Goal: Entertainment & Leisure: Consume media (video, audio)

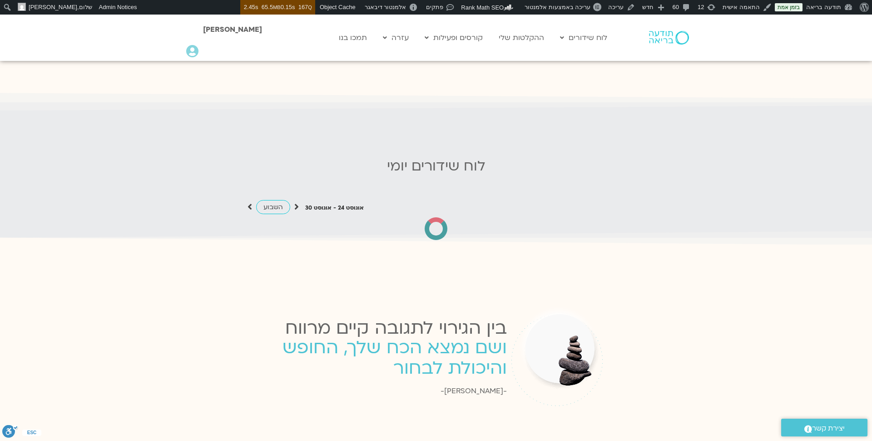
scroll to position [867, 0]
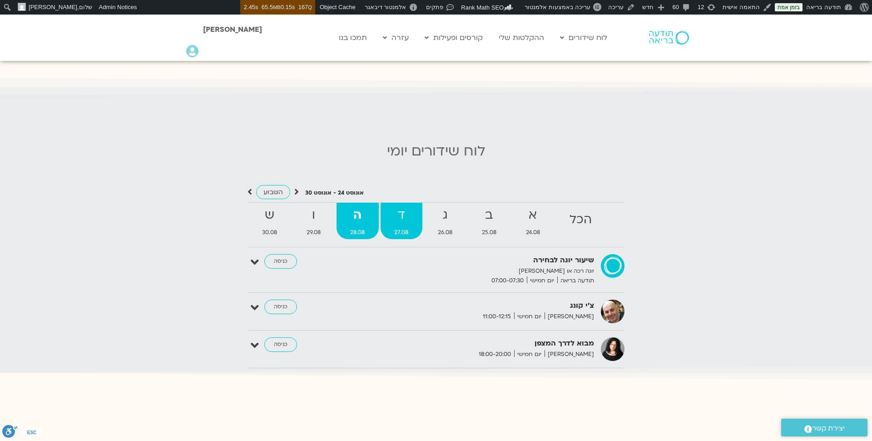
click at [397, 218] on link "ד 27.08" at bounding box center [402, 221] width 42 height 36
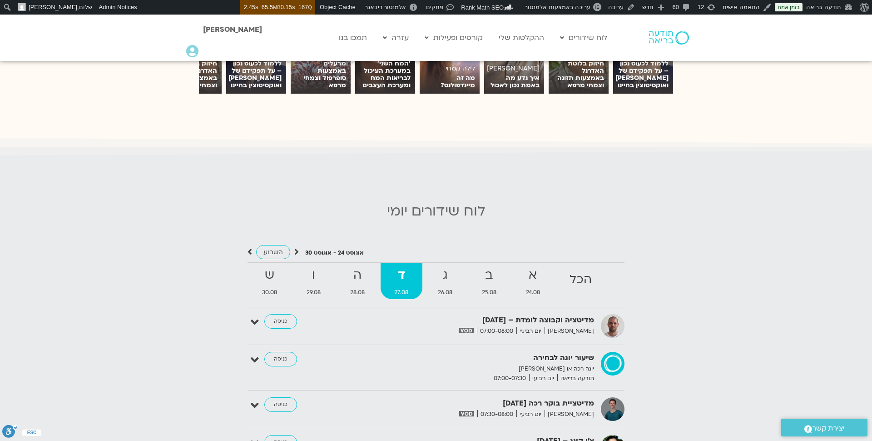
scroll to position [809, 0]
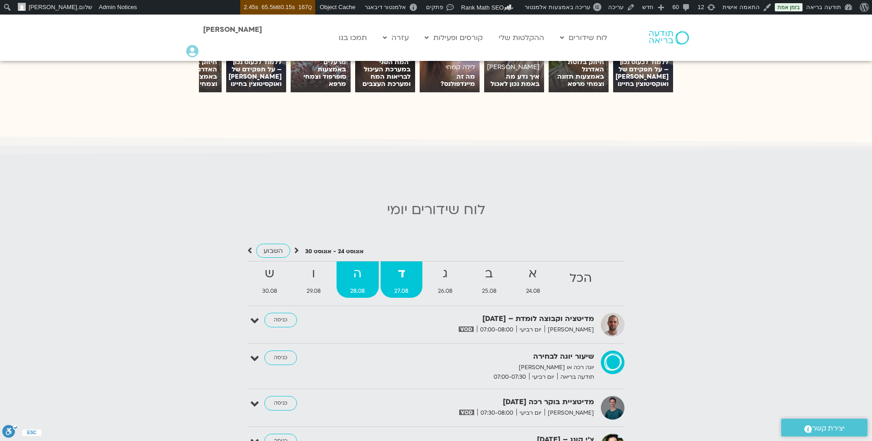
click at [350, 267] on strong "ה" at bounding box center [358, 273] width 42 height 20
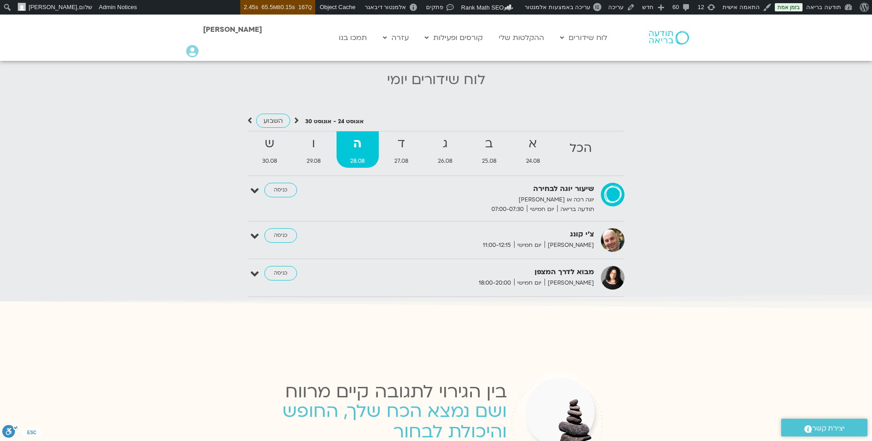
scroll to position [943, 0]
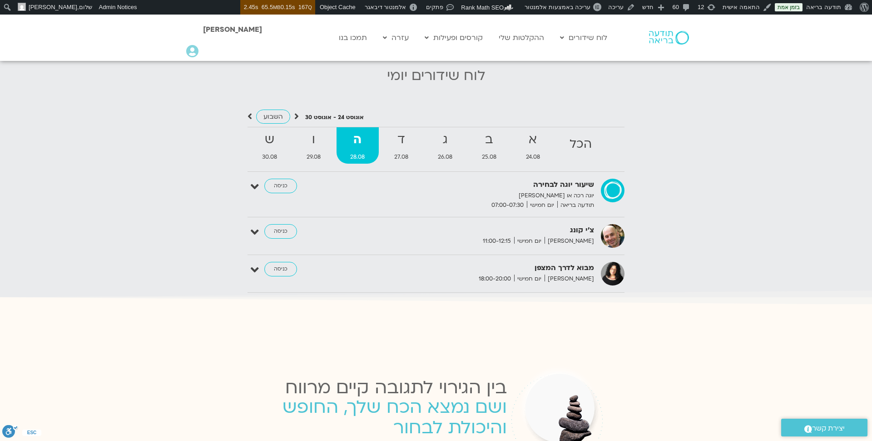
click at [193, 49] on icon at bounding box center [192, 51] width 12 height 13
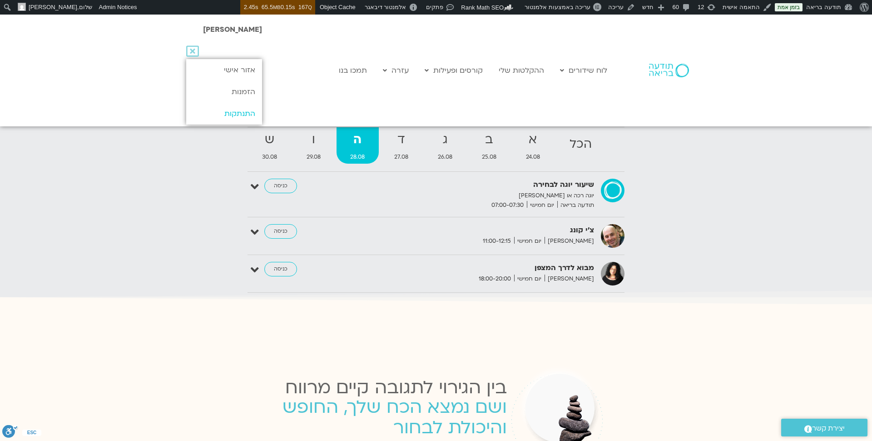
click at [233, 108] on link "התנתקות" at bounding box center [224, 114] width 76 height 22
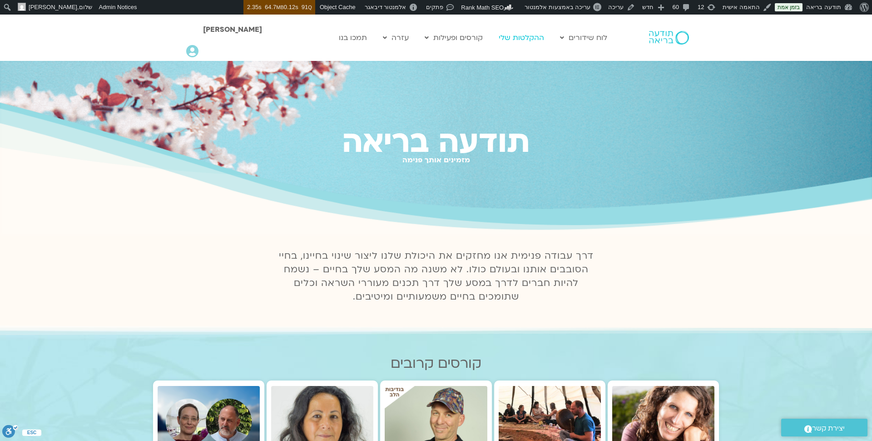
click at [524, 38] on link "ההקלטות שלי" at bounding box center [521, 37] width 54 height 17
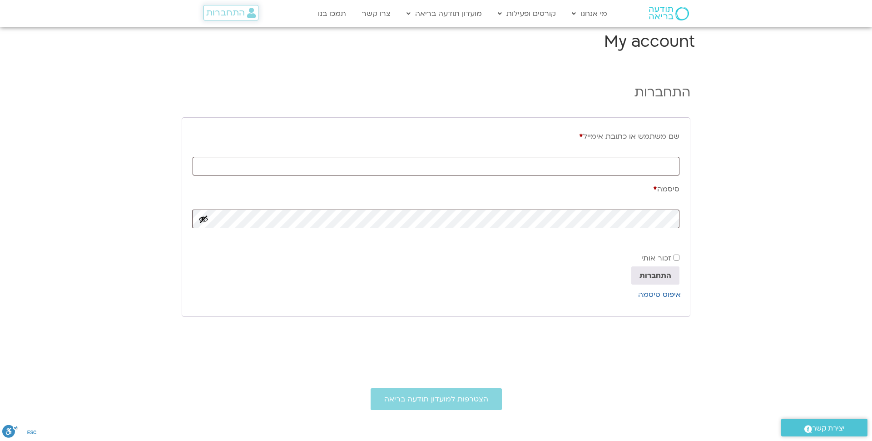
click at [237, 13] on span "התחברות" at bounding box center [225, 13] width 39 height 10
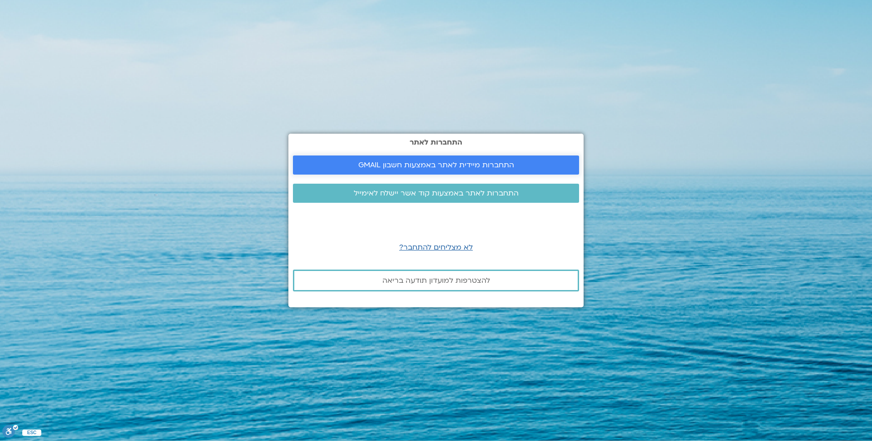
click at [438, 163] on span "התחברות מיידית לאתר באמצעות חשבון GMAIL" at bounding box center [436, 165] width 156 height 8
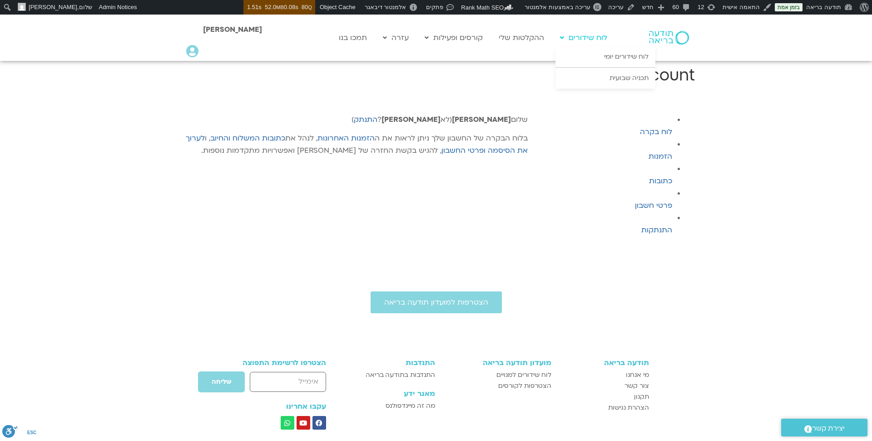
click at [583, 32] on link "לוח שידורים" at bounding box center [583, 37] width 56 height 17
click at [584, 39] on link "לוח שידורים" at bounding box center [583, 37] width 56 height 17
click at [629, 59] on link "לוח שידורים יומי" at bounding box center [605, 56] width 100 height 21
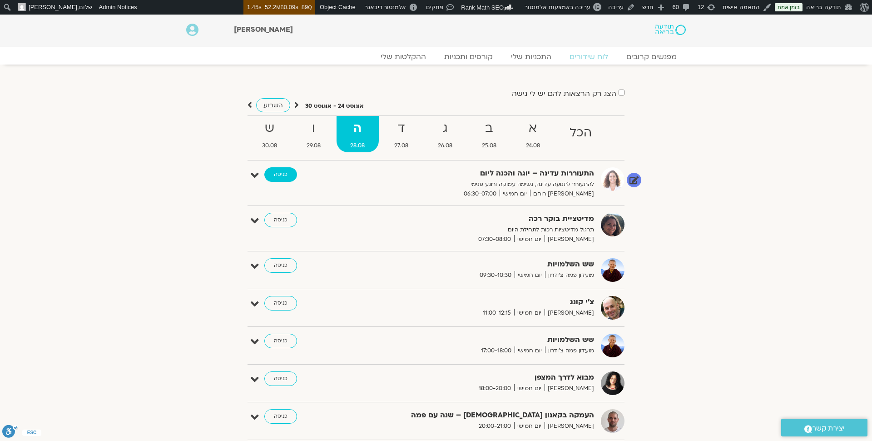
click at [280, 178] on link "כניסה" at bounding box center [280, 174] width 33 height 15
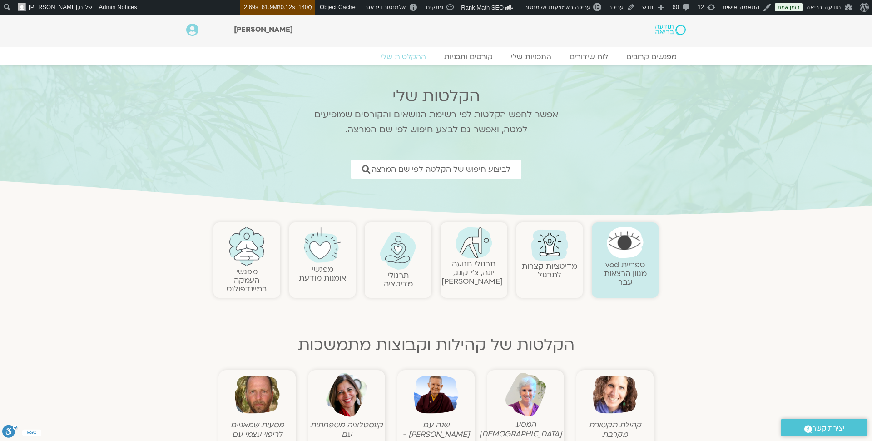
click at [470, 267] on link "תרגולי תנועה יוגה, צ׳י קונג, פלדנקרייז" at bounding box center [471, 272] width 61 height 28
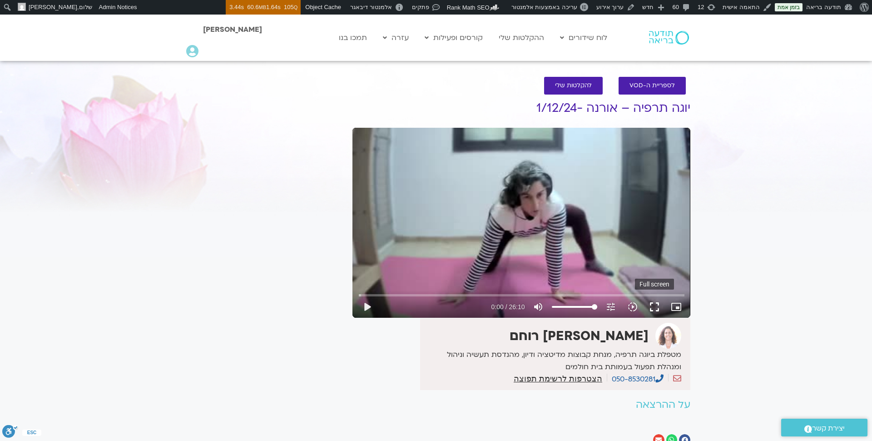
click at [653, 304] on button "fullscreen" at bounding box center [655, 307] width 22 height 22
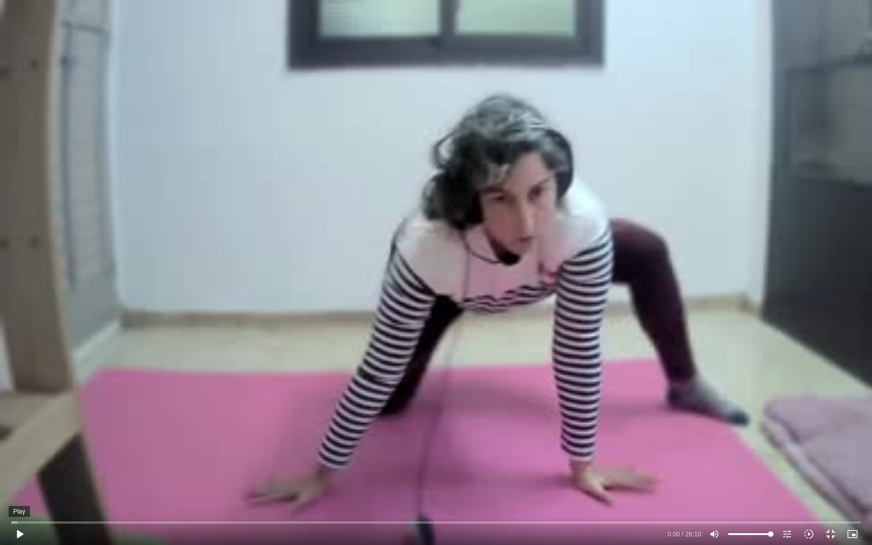
click at [21, 440] on button "play_arrow" at bounding box center [20, 534] width 22 height 22
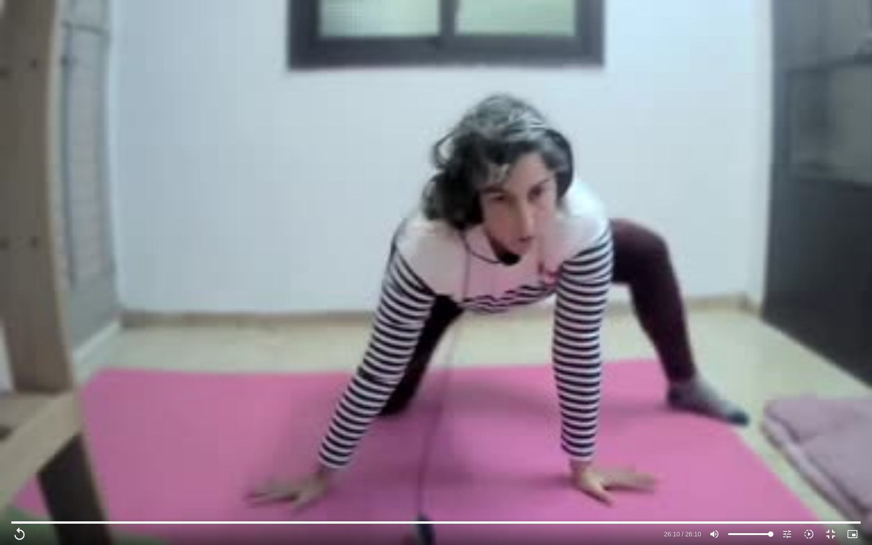
type input "1570.72"
